Goal: Task Accomplishment & Management: Manage account settings

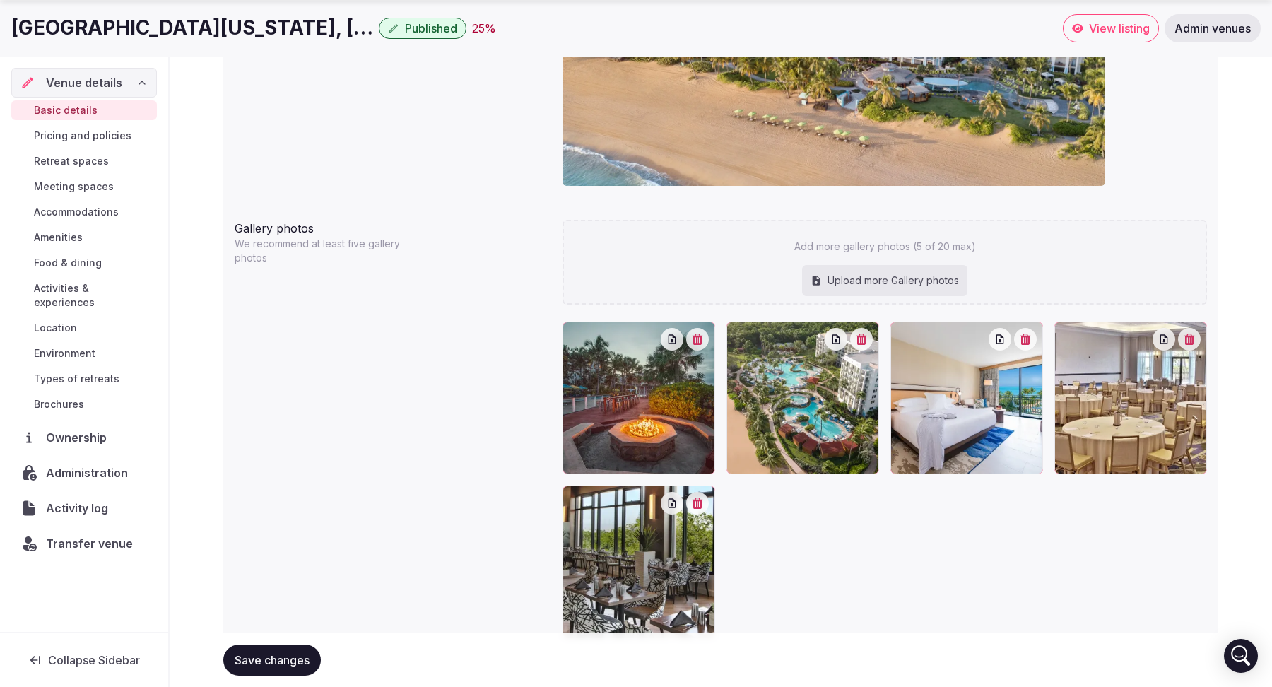
scroll to position [1434, 0]
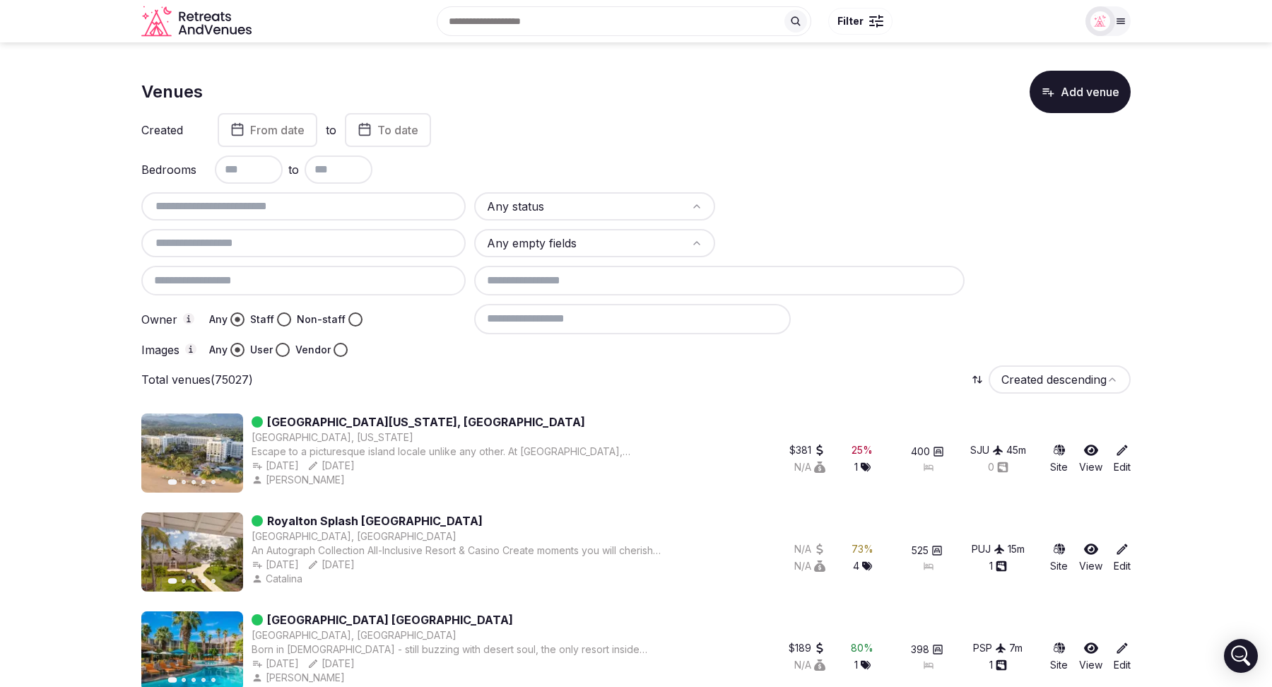
click at [1117, 453] on icon at bounding box center [1122, 450] width 11 height 11
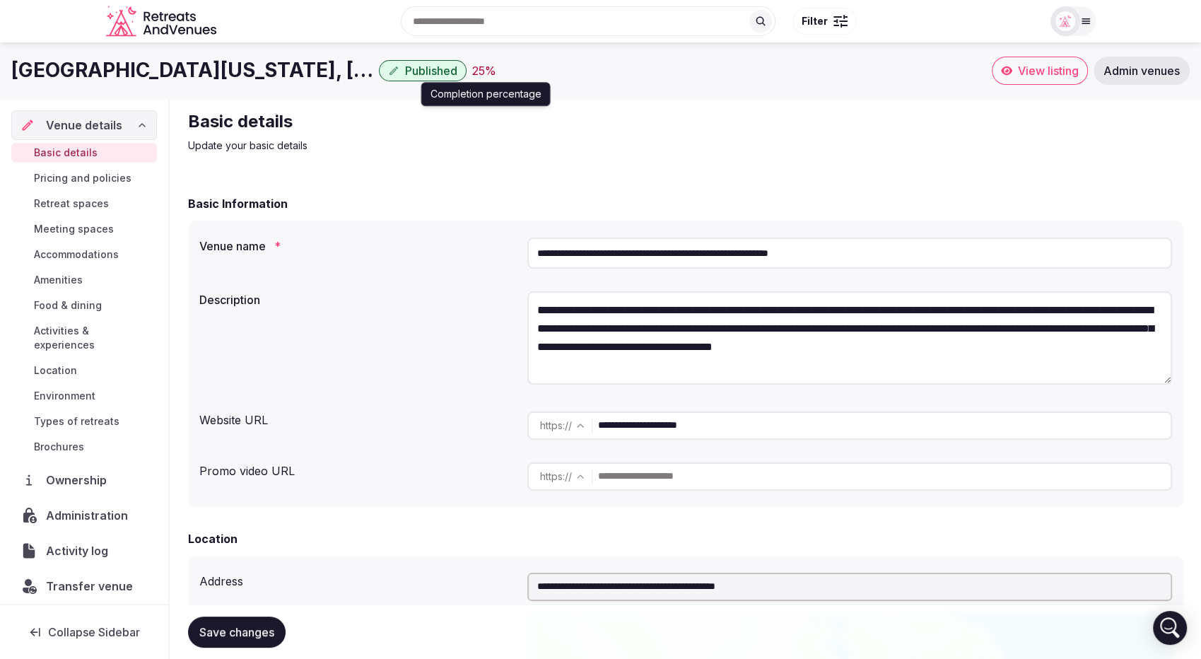
click at [485, 69] on div "25 %" at bounding box center [484, 70] width 24 height 17
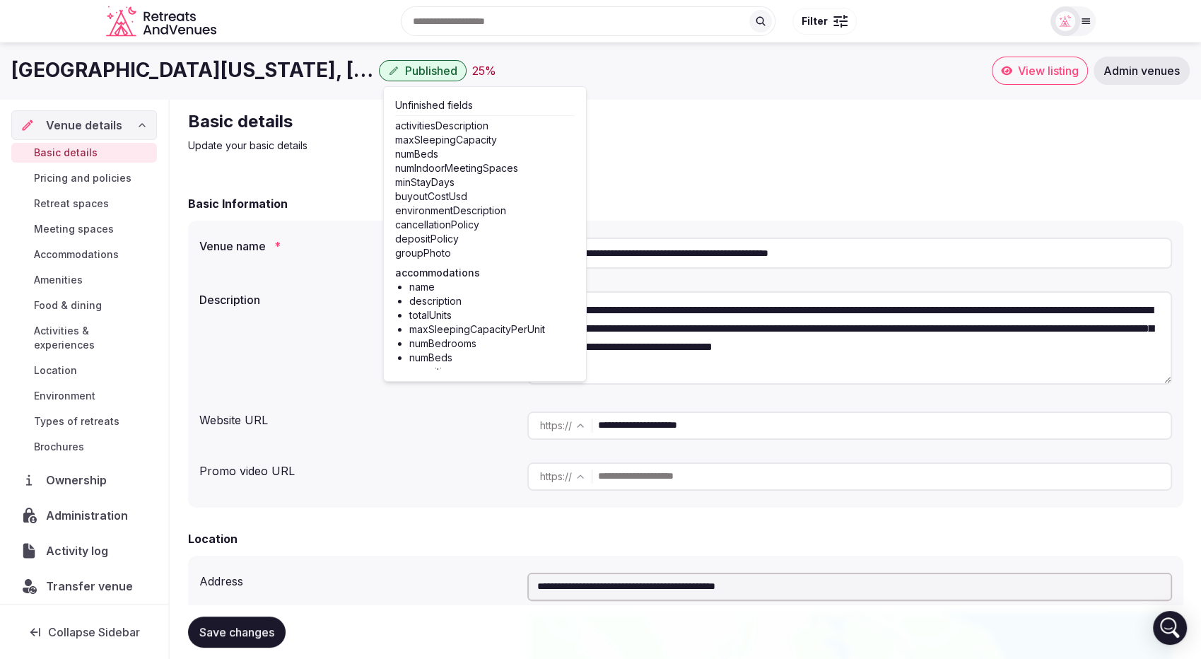
click at [428, 71] on span "Published" at bounding box center [431, 71] width 52 height 14
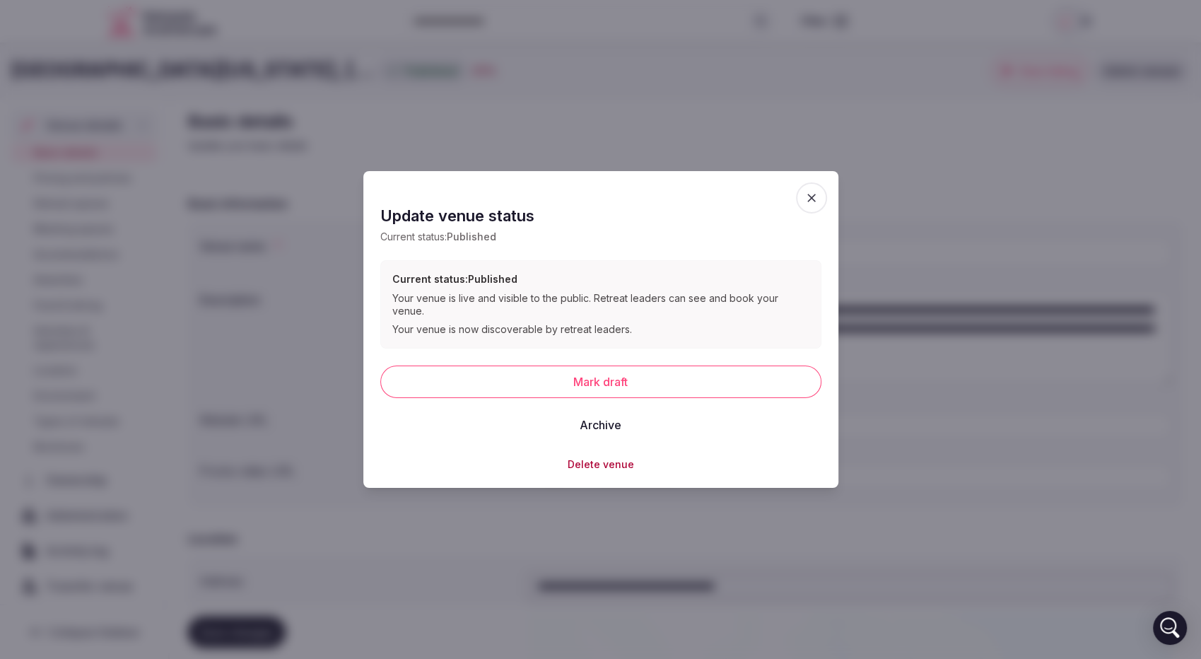
click at [804, 205] on icon "button" at bounding box center [811, 198] width 14 height 14
